Goal: Complete application form: Complete application form

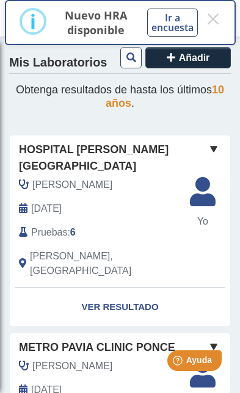
click at [127, 288] on link "Ver Resultado" at bounding box center [120, 307] width 220 height 38
click at [122, 288] on link "Ver Resultado" at bounding box center [120, 307] width 220 height 38
click at [123, 288] on link "Ver Resultado" at bounding box center [120, 307] width 220 height 38
click at [198, 153] on div "Hospital [PERSON_NAME][GEOGRAPHIC_DATA]" at bounding box center [120, 158] width 220 height 33
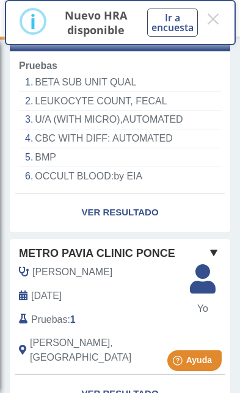
scroll to position [233, 0]
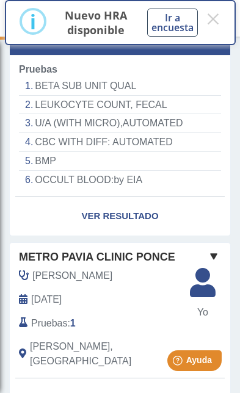
click at [118, 197] on link "Ver Resultado" at bounding box center [120, 216] width 220 height 38
click at [129, 197] on link "Ver Resultado" at bounding box center [120, 216] width 220 height 38
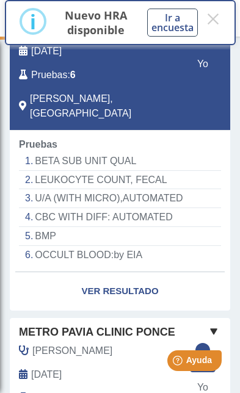
scroll to position [143, 0]
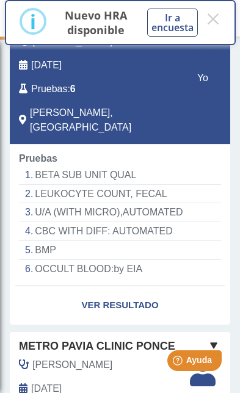
click at [131, 286] on link "Ver Resultado" at bounding box center [120, 305] width 220 height 38
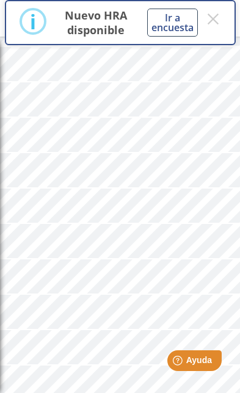
scroll to position [1341, 0]
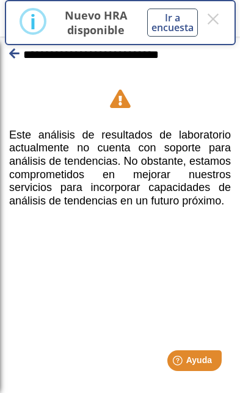
click at [14, 44] on div at bounding box center [120, 42] width 228 height 3
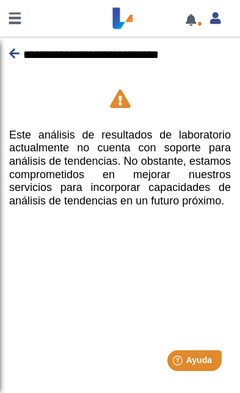
click at [13, 54] on icon at bounding box center [14, 54] width 10 height 12
click at [14, 51] on icon at bounding box center [14, 54] width 10 height 12
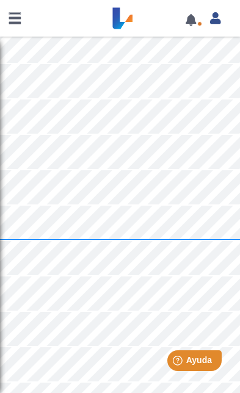
scroll to position [1243, 0]
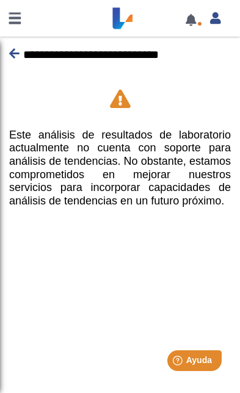
click at [15, 50] on icon at bounding box center [14, 54] width 10 height 12
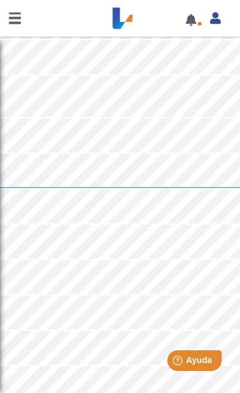
scroll to position [1119, 0]
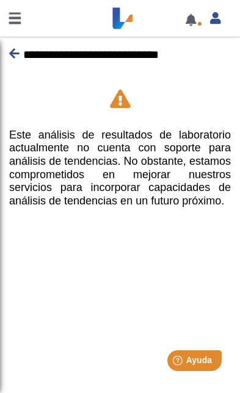
click at [10, 35] on link at bounding box center [14, 18] width 29 height 37
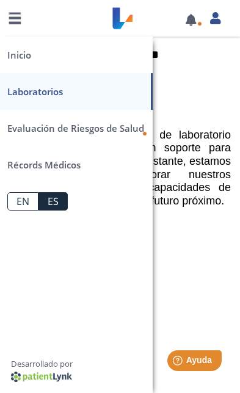
click at [168, 138] on h5 "Este análisis de resultados de laboratorio actualmente no cuenta con soporte pa…" at bounding box center [120, 168] width 222 height 79
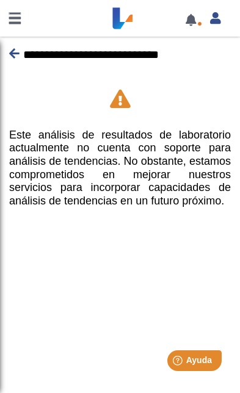
click at [187, 24] on link at bounding box center [190, 19] width 25 height 9
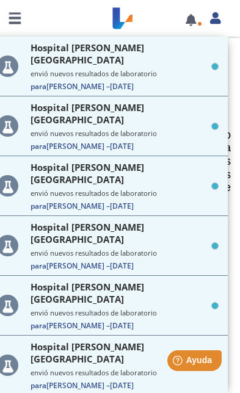
click at [186, 24] on link at bounding box center [190, 19] width 25 height 9
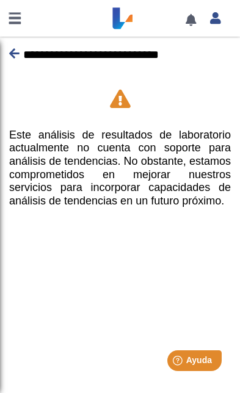
click at [187, 20] on link at bounding box center [190, 19] width 25 height 9
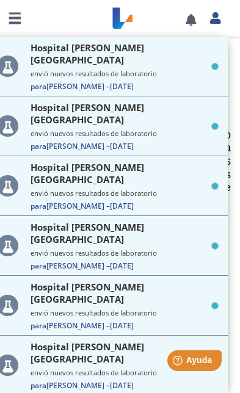
click at [35, 69] on small "envió nuevos resultados de laboratorio" at bounding box center [125, 73] width 188 height 9
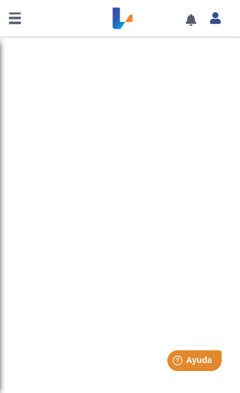
click at [21, 31] on link at bounding box center [14, 18] width 29 height 37
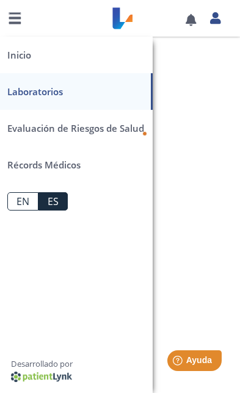
click at [133, 123] on span "Evaluación de Riesgos de Salud" at bounding box center [75, 128] width 137 height 12
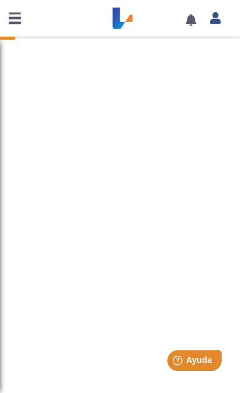
scroll to position [1, 0]
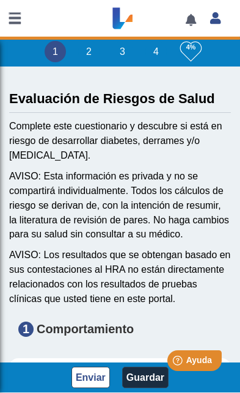
type input "[PERSON_NAME]"
type input "[DATE]"
select select
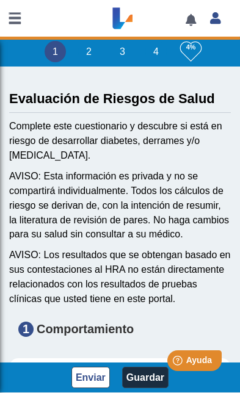
select select
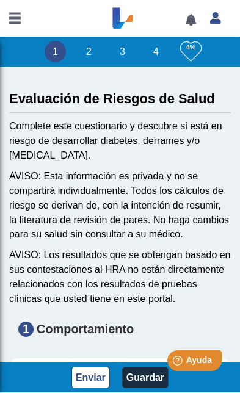
click at [10, 20] on link at bounding box center [14, 18] width 29 height 37
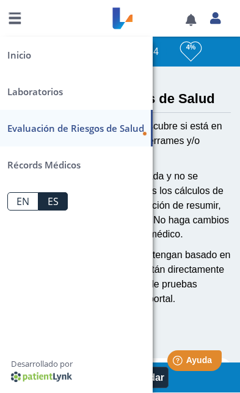
click at [187, 19] on link at bounding box center [190, 19] width 25 height 9
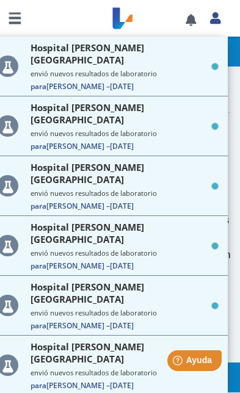
click at [193, 23] on link at bounding box center [190, 19] width 25 height 9
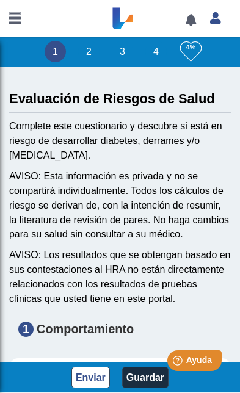
click at [181, 23] on link at bounding box center [190, 19] width 25 height 9
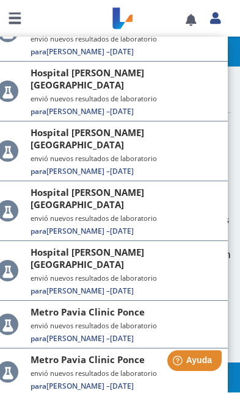
scroll to position [93, 0]
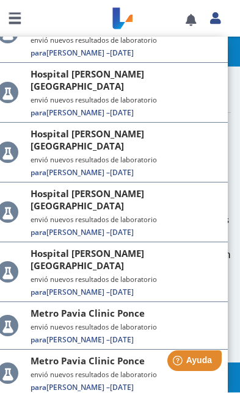
click at [121, 275] on small "envió nuevos resultados de laboratorio" at bounding box center [125, 279] width 188 height 9
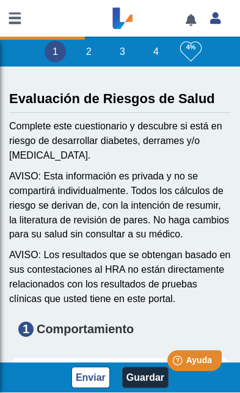
click at [221, 201] on div "AVISO: Esta información es privada y no se compartirá individualmente. Todos lo…" at bounding box center [120, 205] width 222 height 73
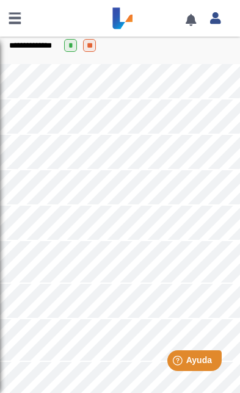
scroll to position [860, 0]
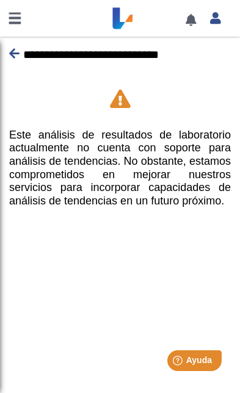
click at [5, 53] on div "**********" at bounding box center [120, 55] width 240 height 18
click at [9, 46] on p "**********" at bounding box center [120, 55] width 222 height 18
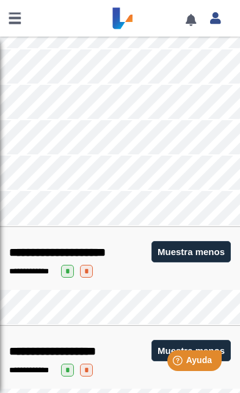
scroll to position [1478, 0]
click at [178, 24] on span at bounding box center [190, 18] width 25 height 37
click at [190, 15] on link at bounding box center [190, 19] width 25 height 9
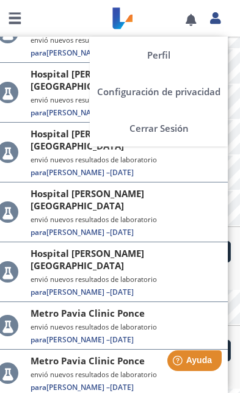
click at [224, 17] on link at bounding box center [215, 17] width 25 height 16
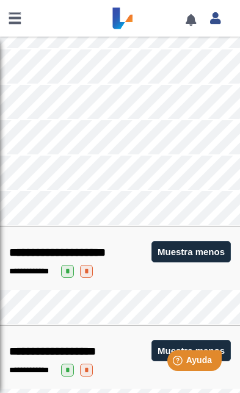
click at [188, 16] on link at bounding box center [190, 19] width 25 height 9
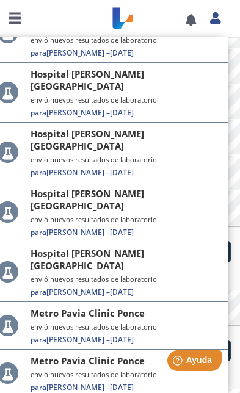
click at [194, 12] on span at bounding box center [190, 18] width 25 height 37
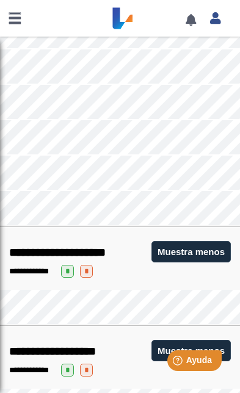
click at [197, 4] on span at bounding box center [190, 18] width 25 height 37
click at [179, 22] on link at bounding box center [190, 19] width 25 height 9
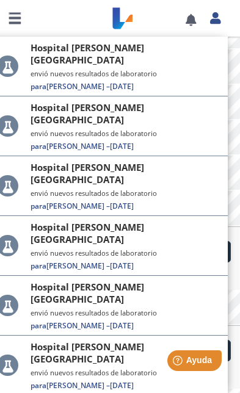
scroll to position [0, 0]
click at [125, 69] on div "Hospital [PERSON_NAME] envió nuevos resultados de laboratorio Para [PERSON_NAME…" at bounding box center [125, 67] width 188 height 50
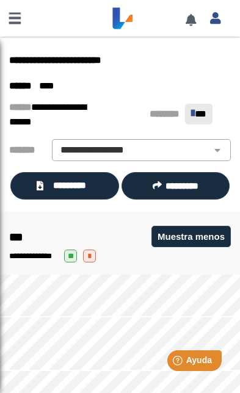
click at [17, 24] on link at bounding box center [14, 18] width 29 height 37
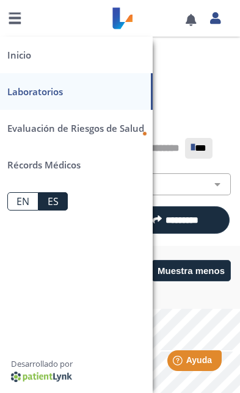
click at [17, 10] on link at bounding box center [14, 18] width 29 height 37
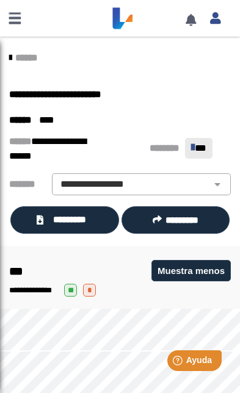
click at [17, 12] on link at bounding box center [14, 18] width 29 height 37
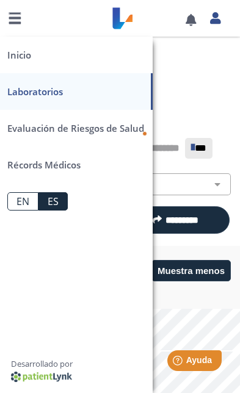
click at [124, 131] on span "Evaluación de Riesgos de Salud" at bounding box center [75, 128] width 137 height 12
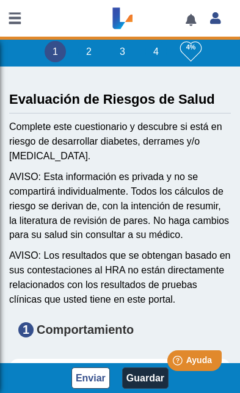
click at [219, 181] on div "AVISO: Esta información es privada y no se compartirá individualmente. Todos lo…" at bounding box center [120, 206] width 222 height 73
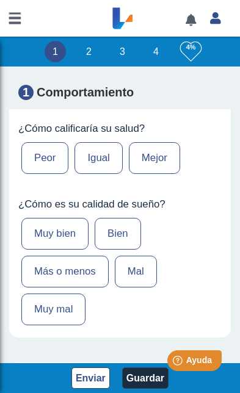
scroll to position [293, 0]
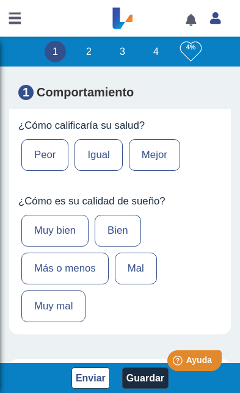
click at [83, 257] on label "Más o menos" at bounding box center [64, 269] width 87 height 32
click at [0, 0] on input "Más o menos" at bounding box center [0, 0] width 0 height 0
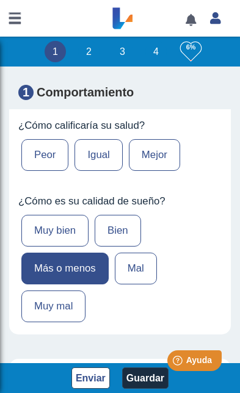
click at [111, 146] on label "Igual" at bounding box center [98, 155] width 48 height 32
click at [0, 0] on input "Igual" at bounding box center [0, 0] width 0 height 0
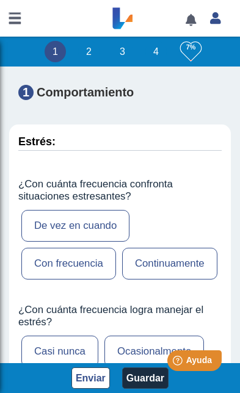
scroll to position [529, 0]
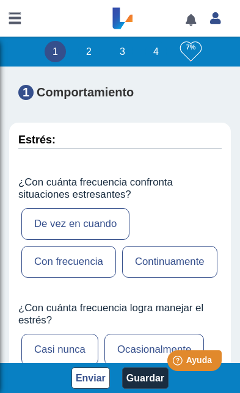
click at [99, 260] on label "Con frecuencia" at bounding box center [68, 262] width 95 height 32
click at [0, 0] on input "Con frecuencia" at bounding box center [0, 0] width 0 height 0
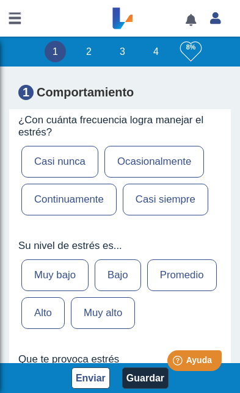
scroll to position [718, 0]
